Goal: Check status: Check status

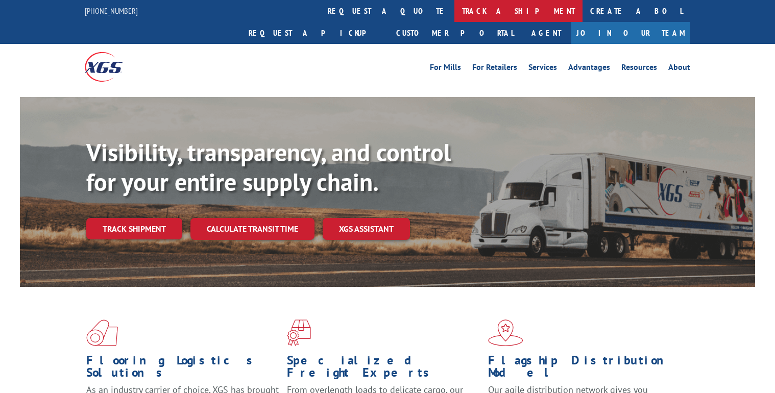
click at [454, 10] on link "track a shipment" at bounding box center [518, 11] width 128 height 22
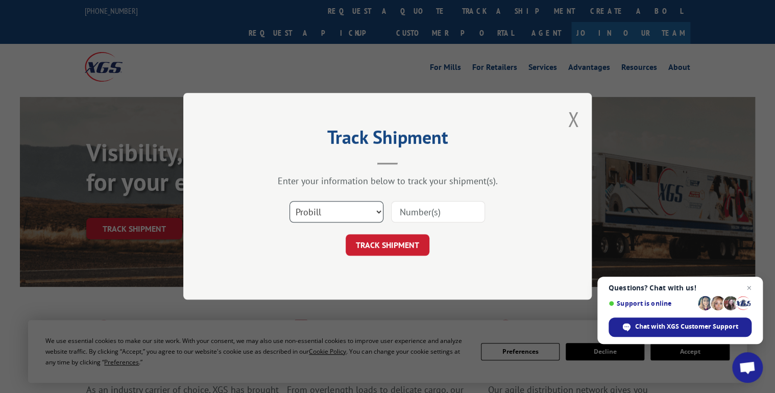
click at [378, 209] on select "Select category... Probill BOL PO" at bounding box center [336, 212] width 94 height 21
select select "bol"
click at [289, 202] on select "Select category... Probill BOL PO" at bounding box center [336, 212] width 94 height 21
click at [419, 208] on input at bounding box center [438, 212] width 94 height 21
paste input "50868965"
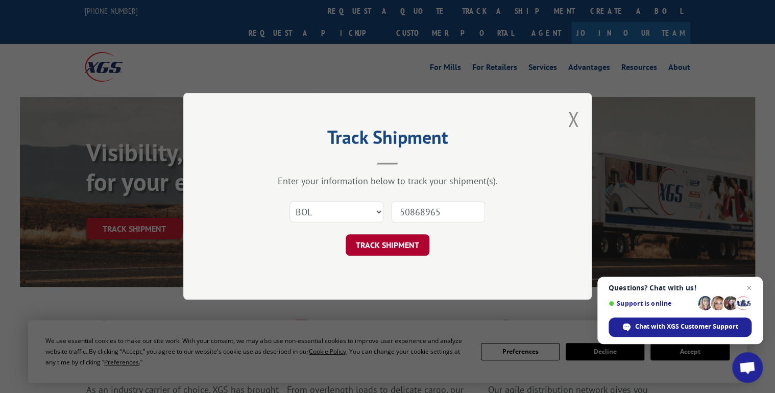
type input "50868965"
click at [359, 235] on button "TRACK SHIPMENT" at bounding box center [388, 245] width 84 height 21
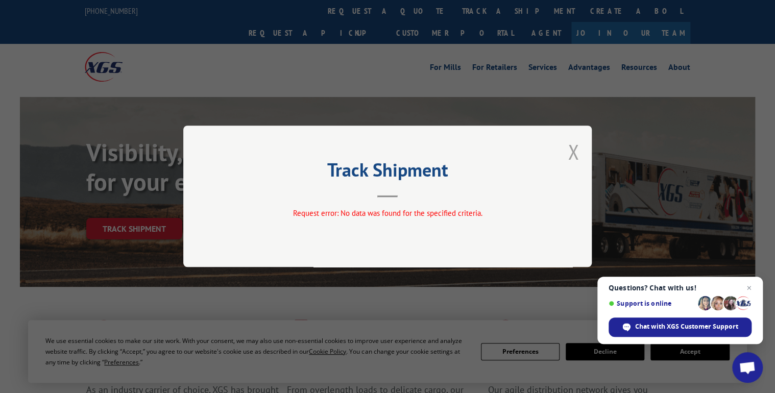
click at [572, 154] on button "Close modal" at bounding box center [573, 151] width 11 height 27
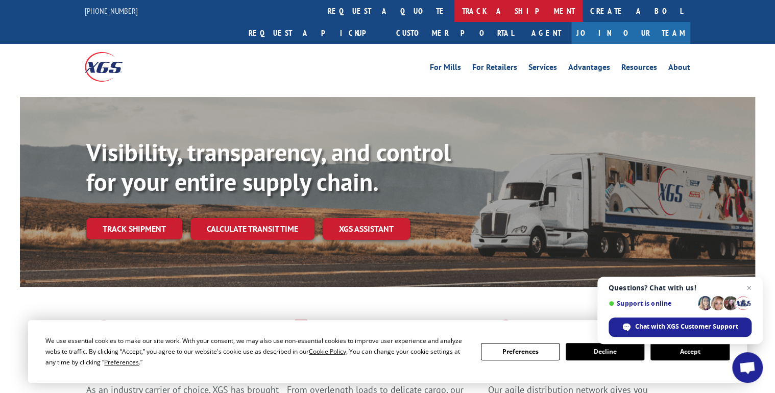
click at [454, 10] on link "track a shipment" at bounding box center [518, 11] width 128 height 22
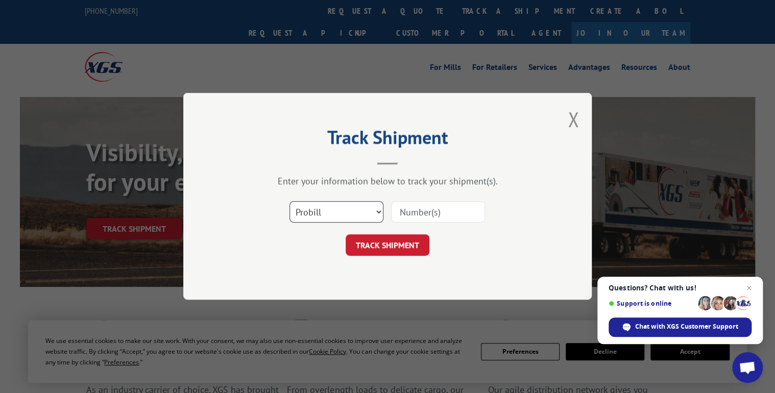
click at [381, 213] on select "Select category... Probill BOL PO" at bounding box center [336, 212] width 94 height 21
select select "bol"
click at [289, 202] on select "Select category... Probill BOL PO" at bounding box center [336, 212] width 94 height 21
click at [416, 209] on input at bounding box center [438, 212] width 94 height 21
paste input "50868965"
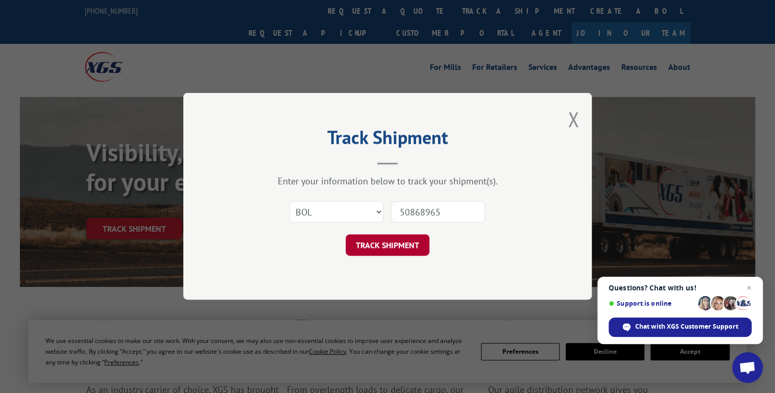
type input "50868965"
click at [389, 251] on button "TRACK SHIPMENT" at bounding box center [388, 245] width 84 height 21
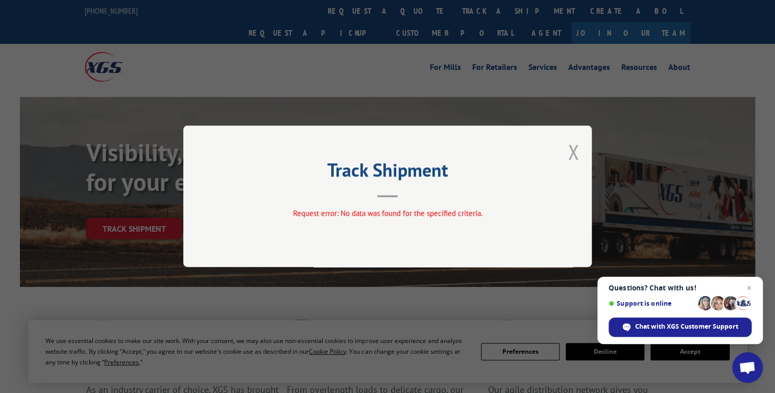
click at [574, 152] on button "Close modal" at bounding box center [573, 151] width 11 height 27
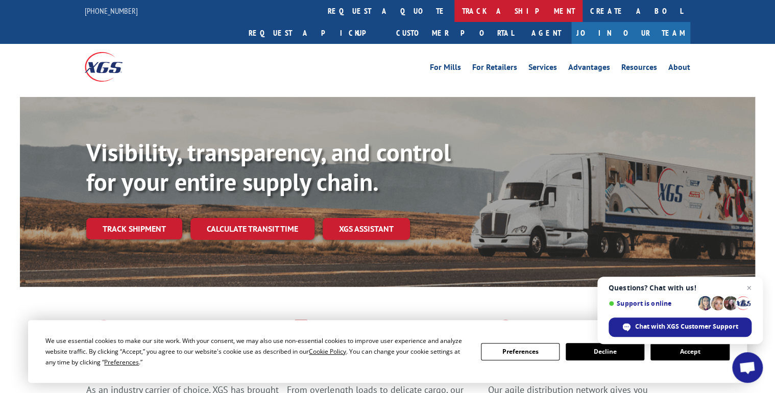
click at [454, 9] on link "track a shipment" at bounding box center [518, 11] width 128 height 22
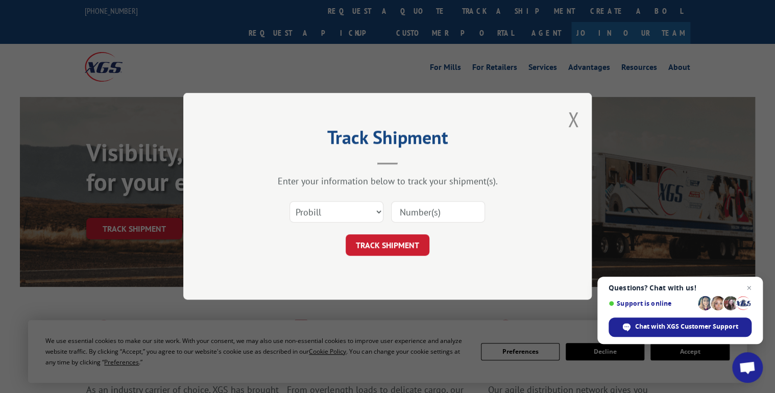
click at [421, 211] on input at bounding box center [438, 212] width 94 height 21
paste input "50868965"
type input "50868965"
drag, startPoint x: 388, startPoint y: 249, endPoint x: 412, endPoint y: 257, distance: 24.9
click at [388, 249] on button "TRACK SHIPMENT" at bounding box center [388, 245] width 84 height 21
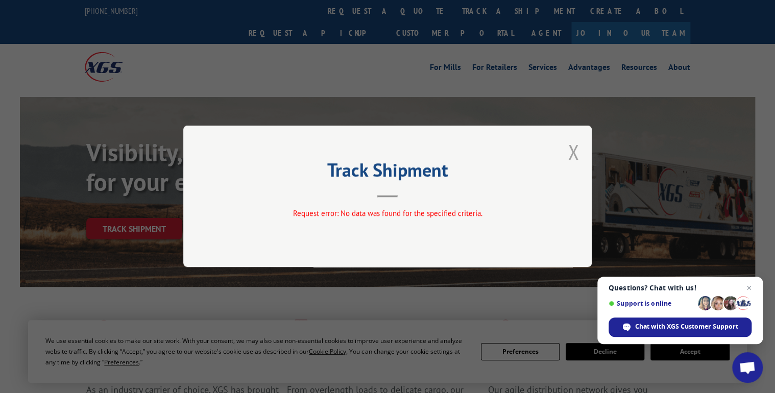
click at [574, 144] on button "Close modal" at bounding box center [573, 151] width 11 height 27
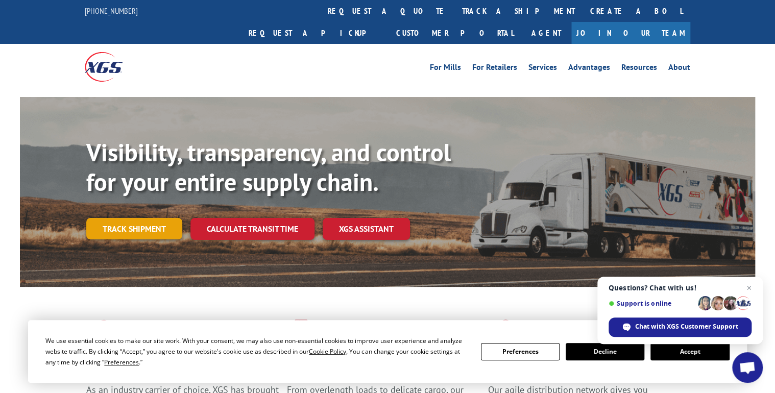
click at [131, 218] on link "Track shipment" at bounding box center [134, 228] width 96 height 21
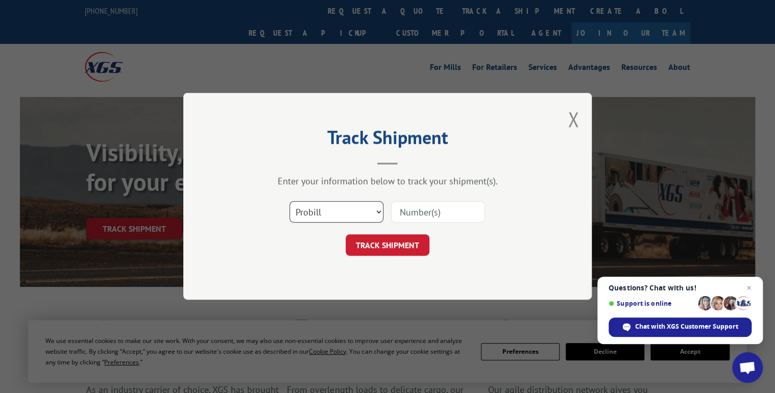
click at [377, 211] on select "Select category... Probill BOL PO" at bounding box center [336, 212] width 94 height 21
select select "bol"
click at [289, 202] on select "Select category... Probill BOL PO" at bounding box center [336, 212] width 94 height 21
click at [411, 210] on input at bounding box center [438, 212] width 94 height 21
type input "50868965"
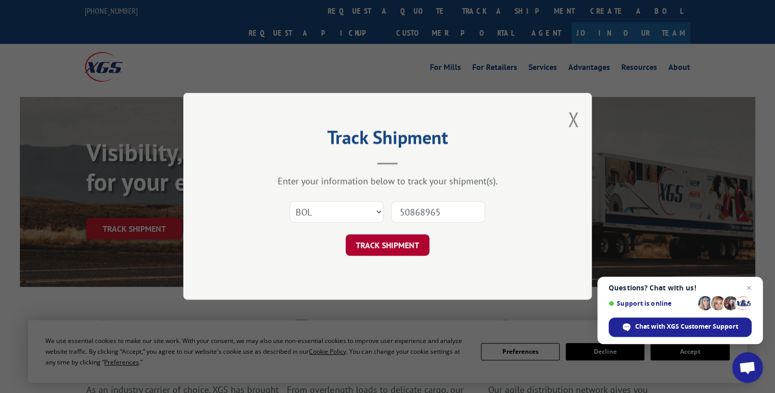
click at [366, 244] on button "TRACK SHIPMENT" at bounding box center [388, 245] width 84 height 21
